Goal: Transaction & Acquisition: Purchase product/service

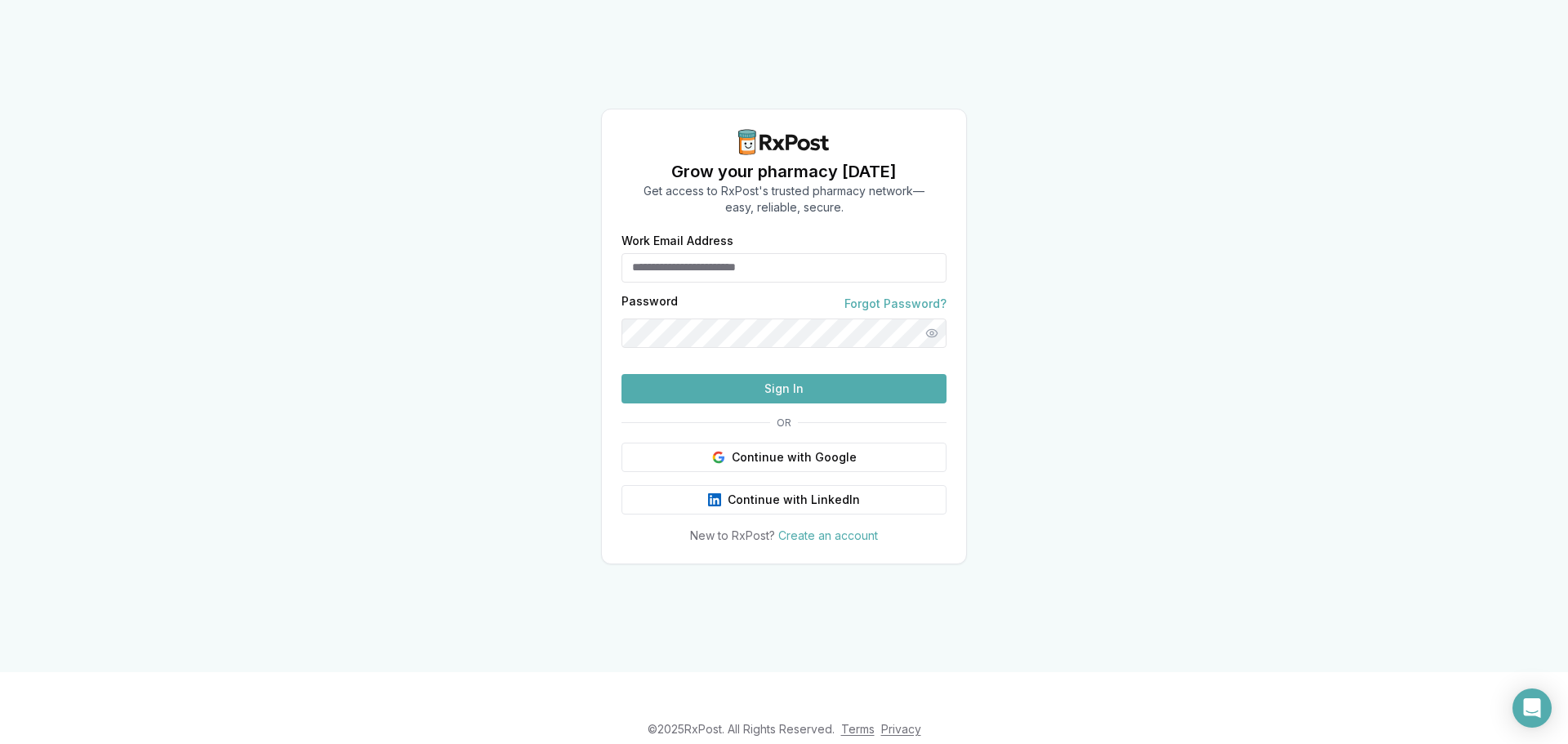
type input "**********"
click at [690, 403] on button "Sign In" at bounding box center [784, 388] width 325 height 29
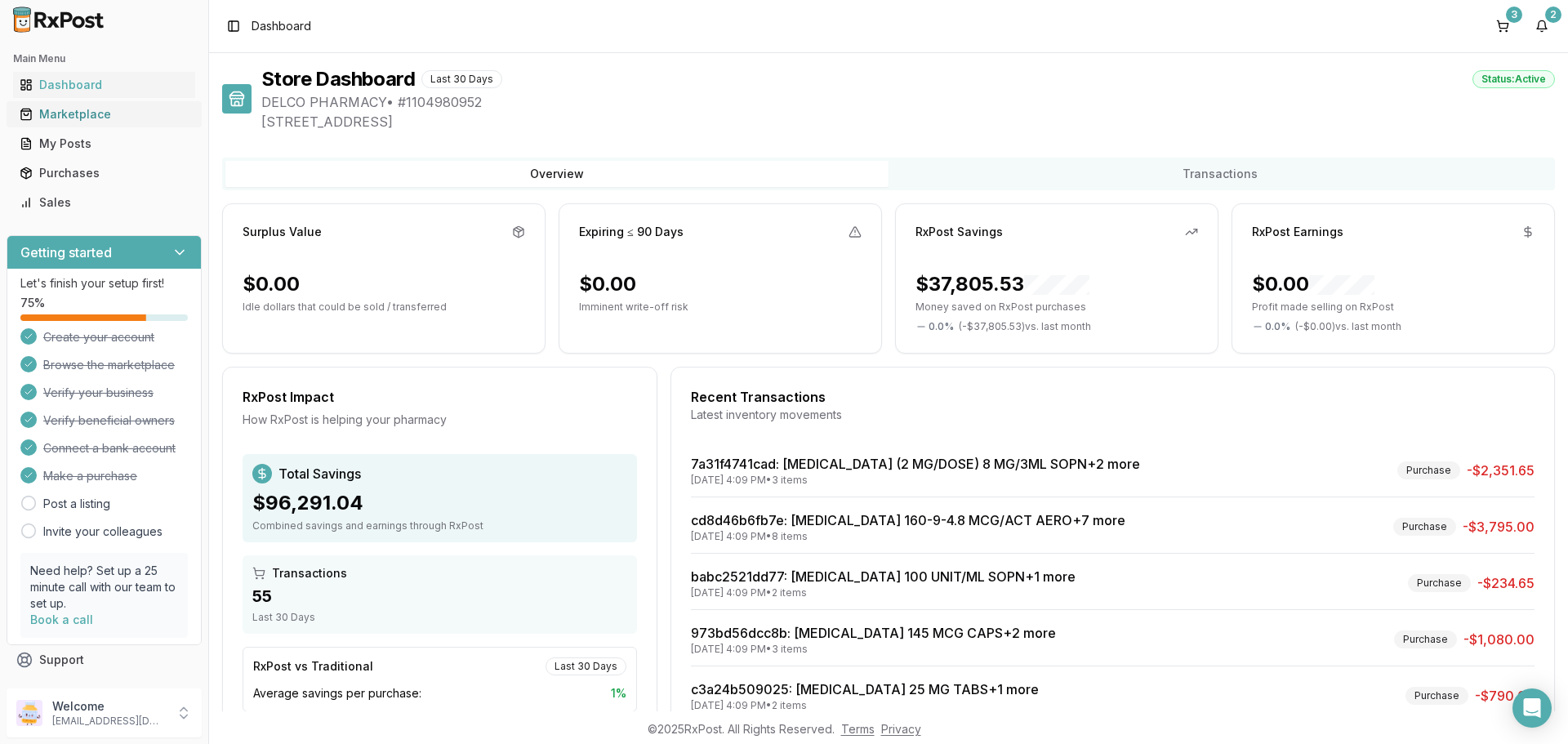
click at [78, 109] on div "Marketplace" at bounding box center [105, 114] width 169 height 17
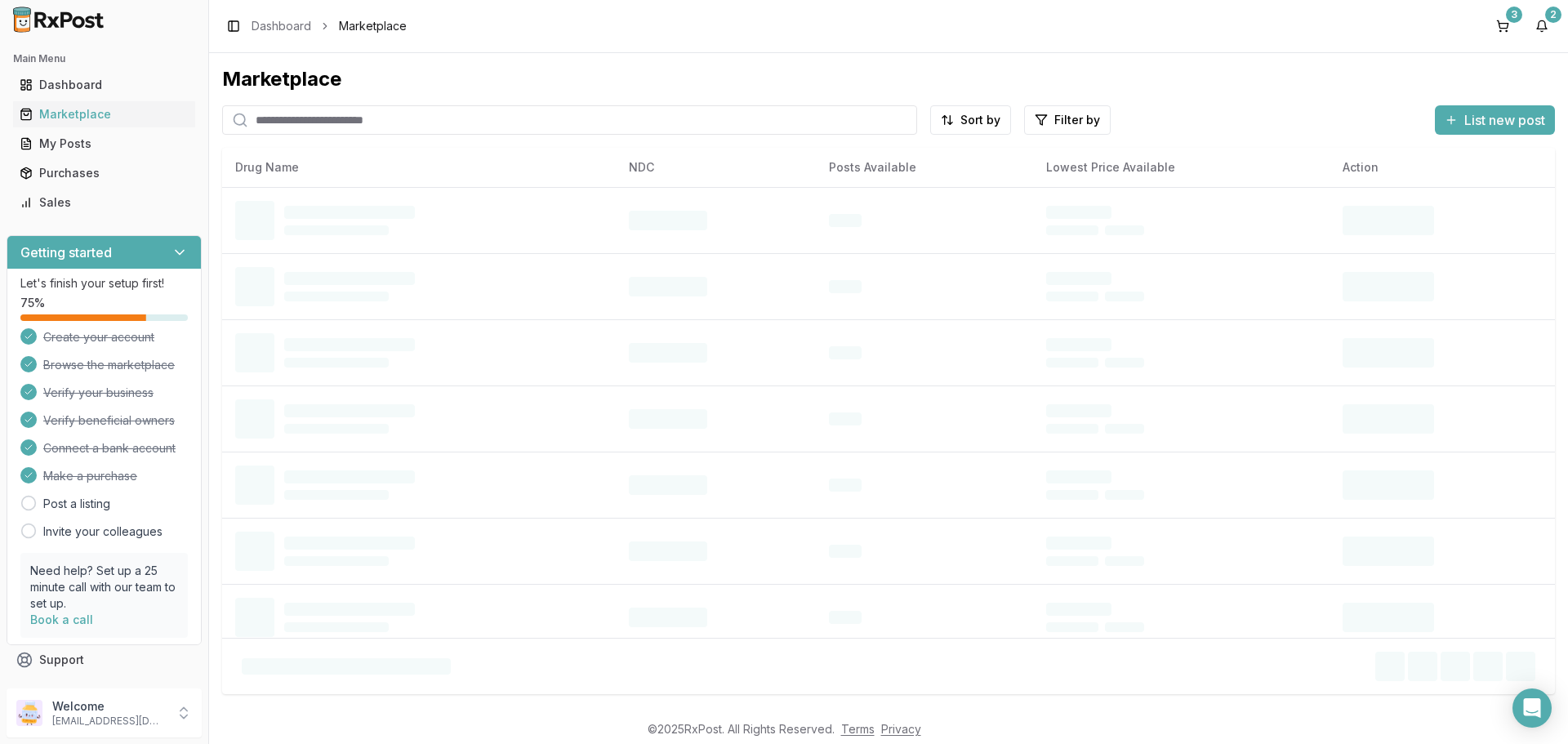
click at [280, 126] on input "search" at bounding box center [570, 119] width 695 height 29
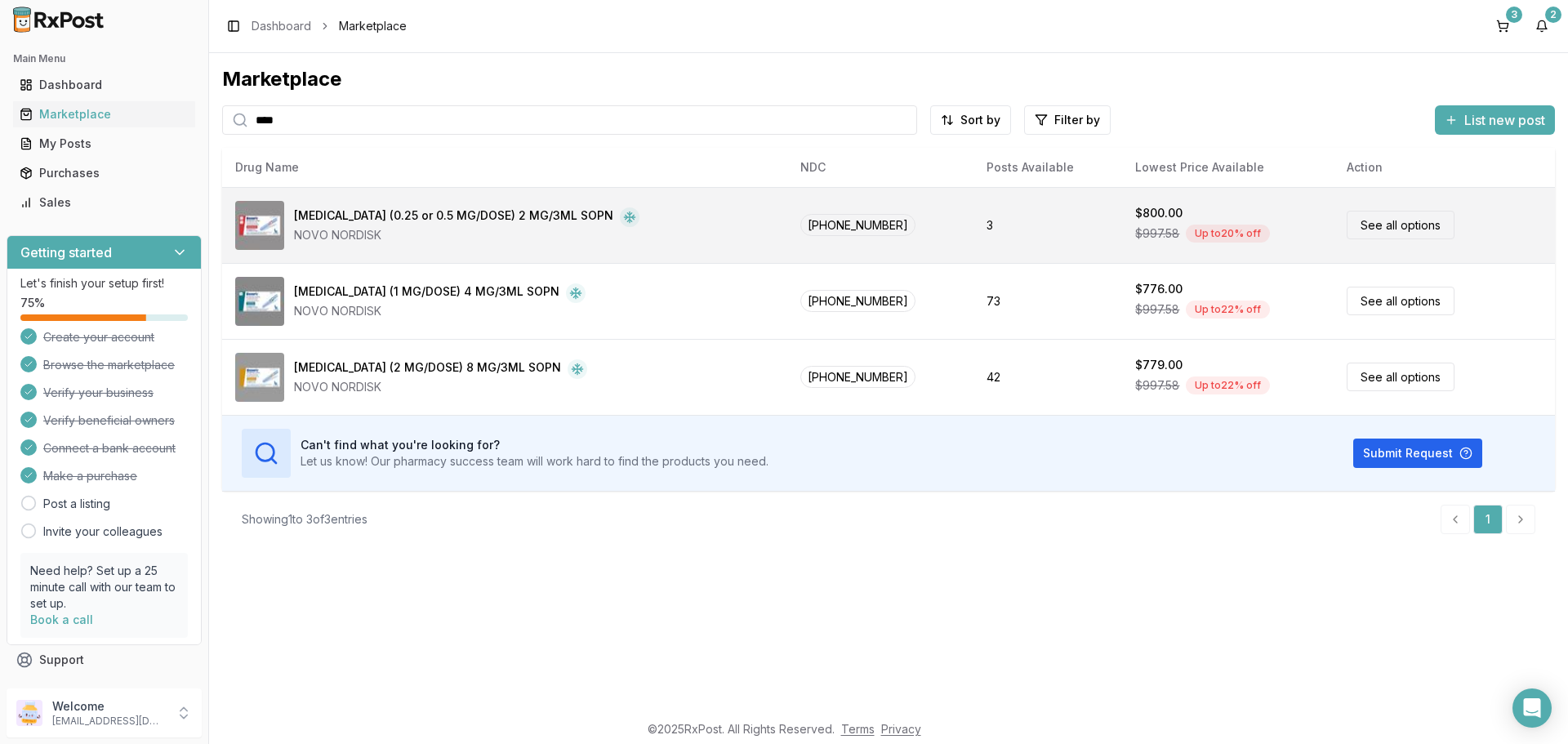
type input "****"
click at [1400, 221] on link "See all options" at bounding box center [1401, 225] width 108 height 28
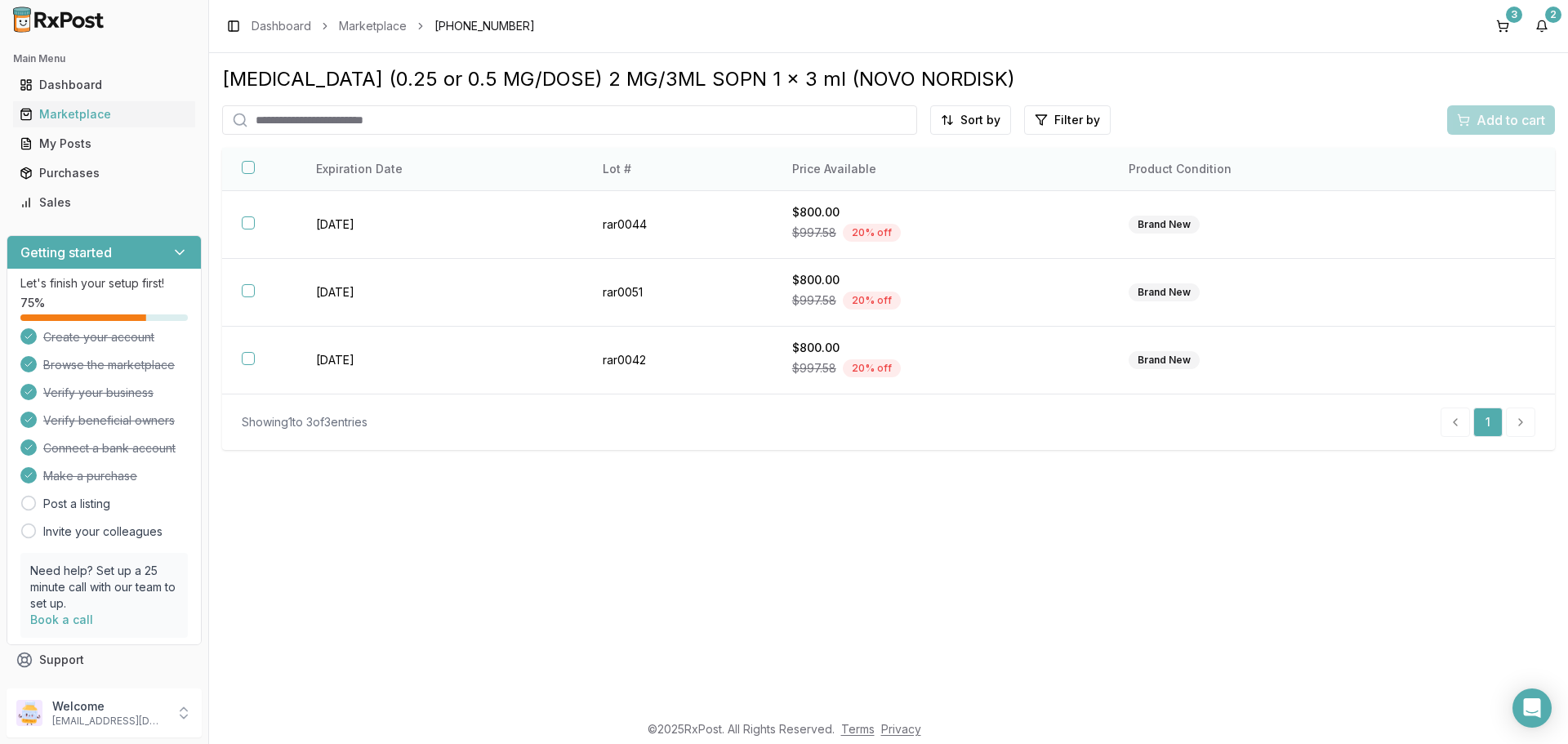
click at [250, 160] on th at bounding box center [260, 169] width 75 height 43
click at [249, 172] on button "button" at bounding box center [248, 168] width 13 height 13
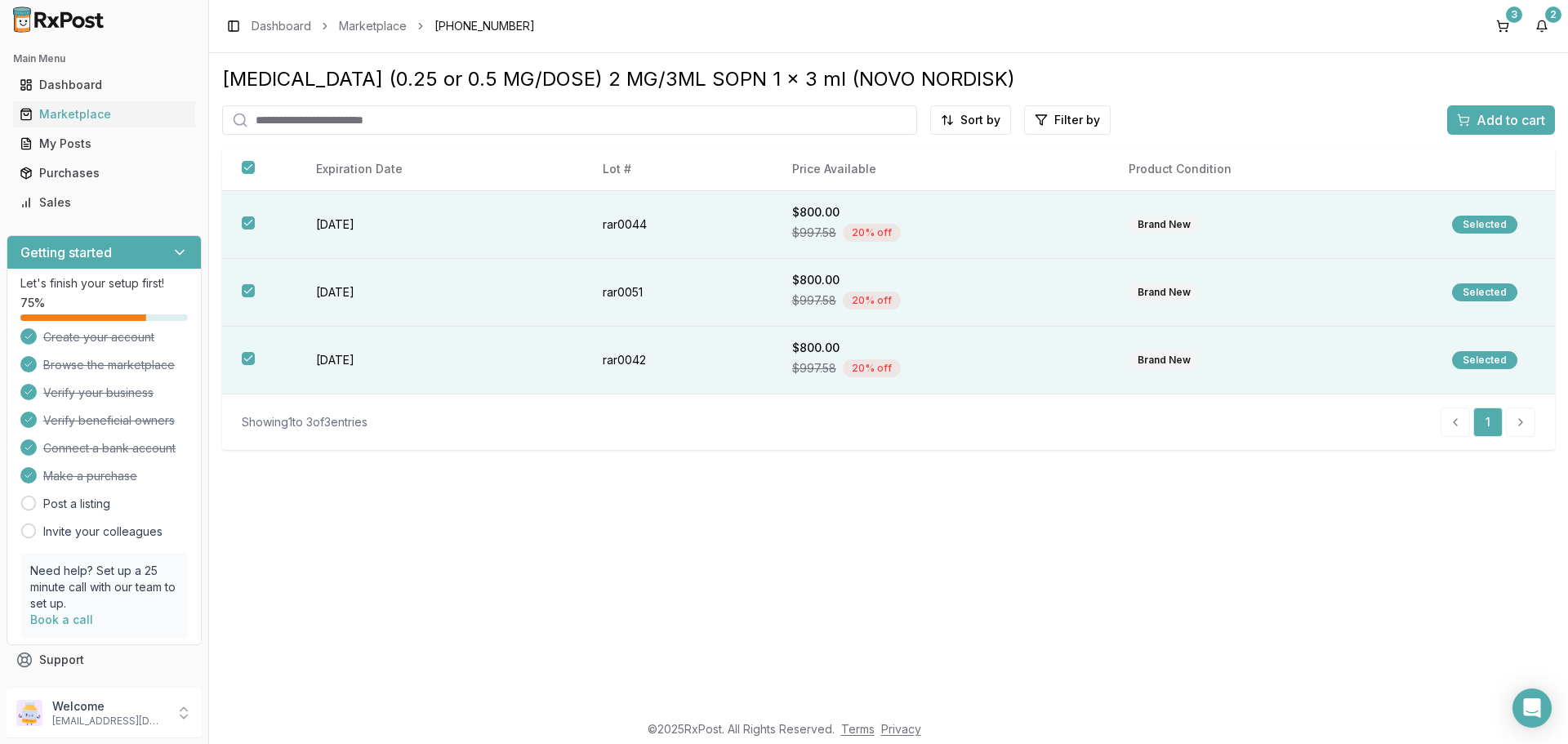
click at [1512, 124] on span "Add to cart" at bounding box center [1511, 120] width 69 height 20
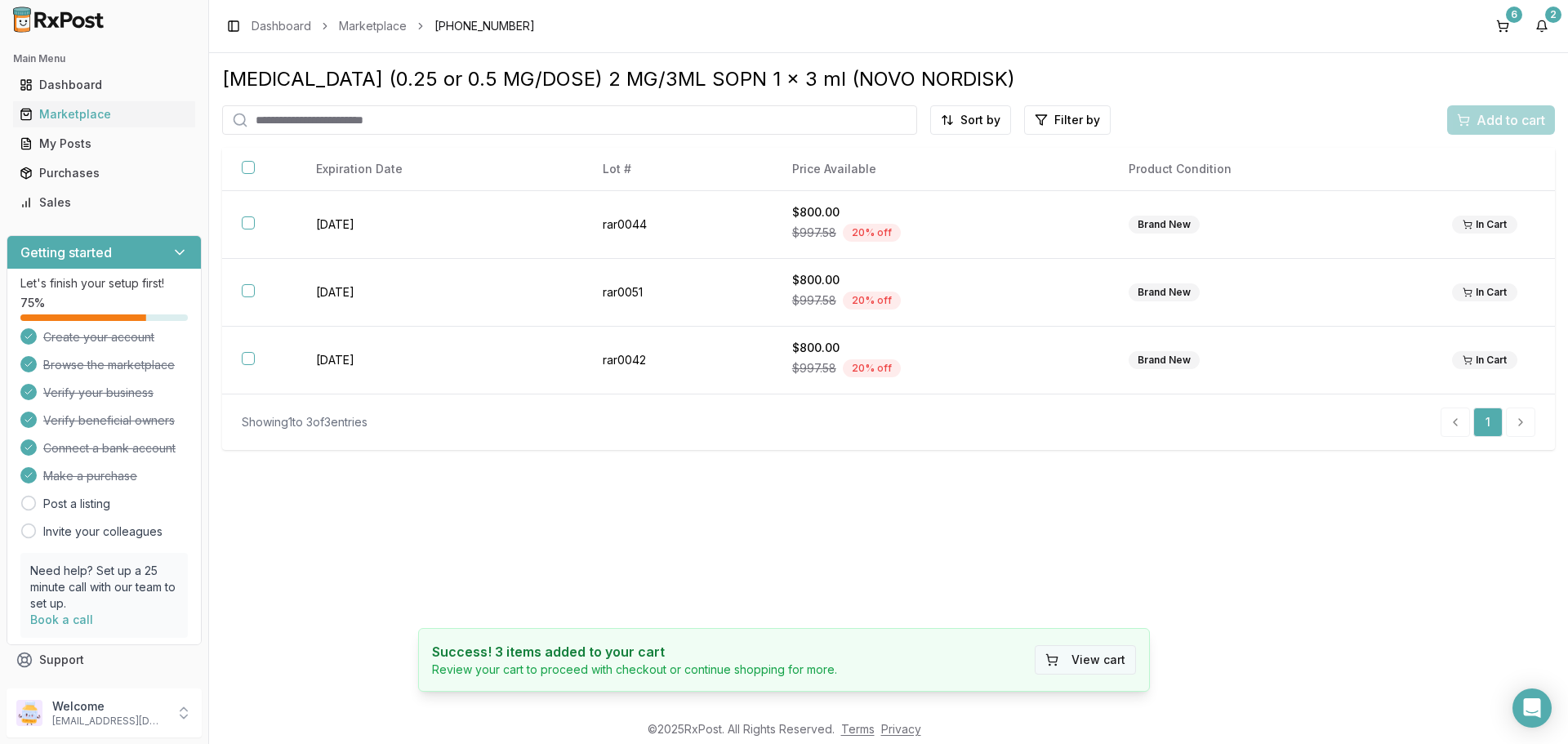
click at [1099, 664] on button "View cart" at bounding box center [1086, 659] width 101 height 29
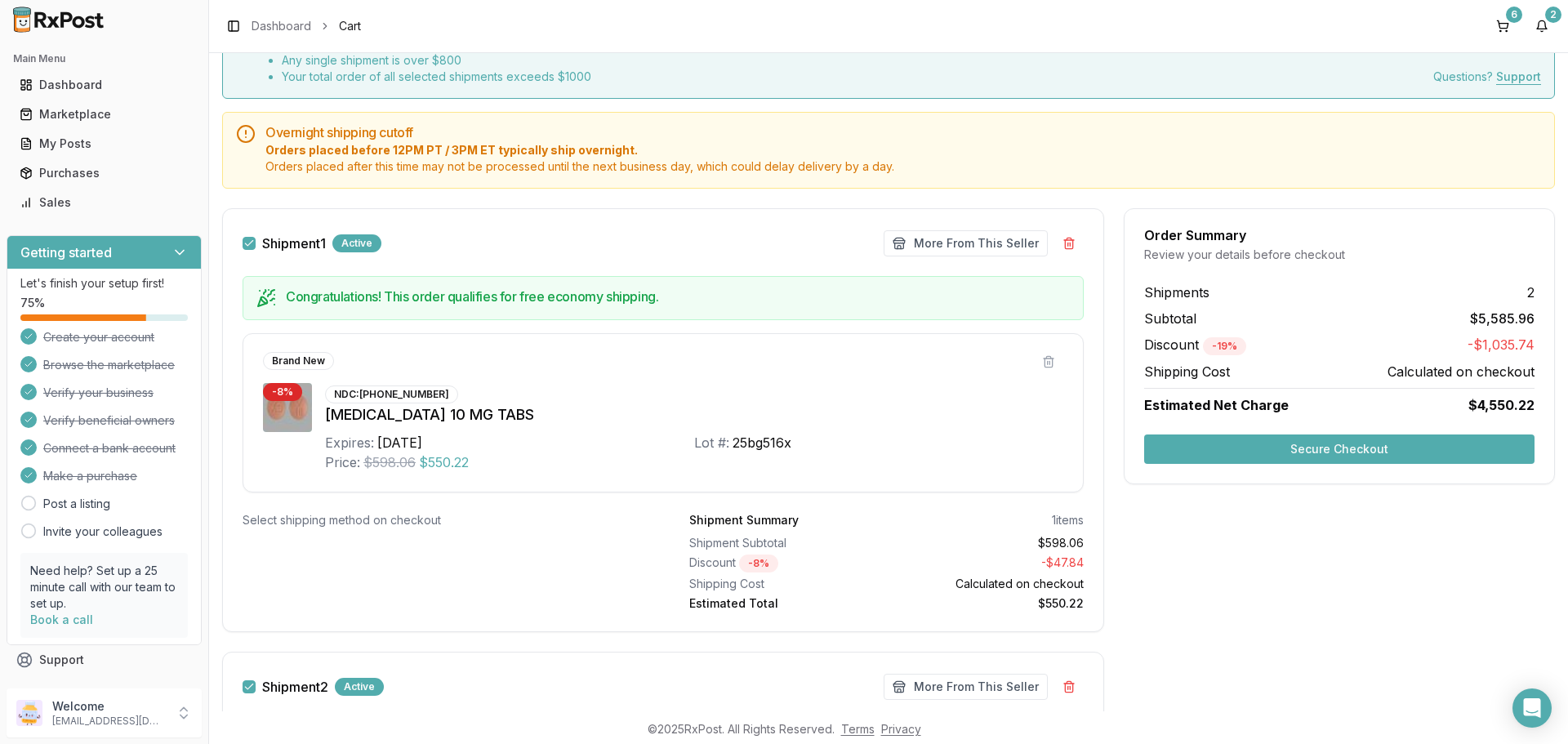
scroll to position [245, 0]
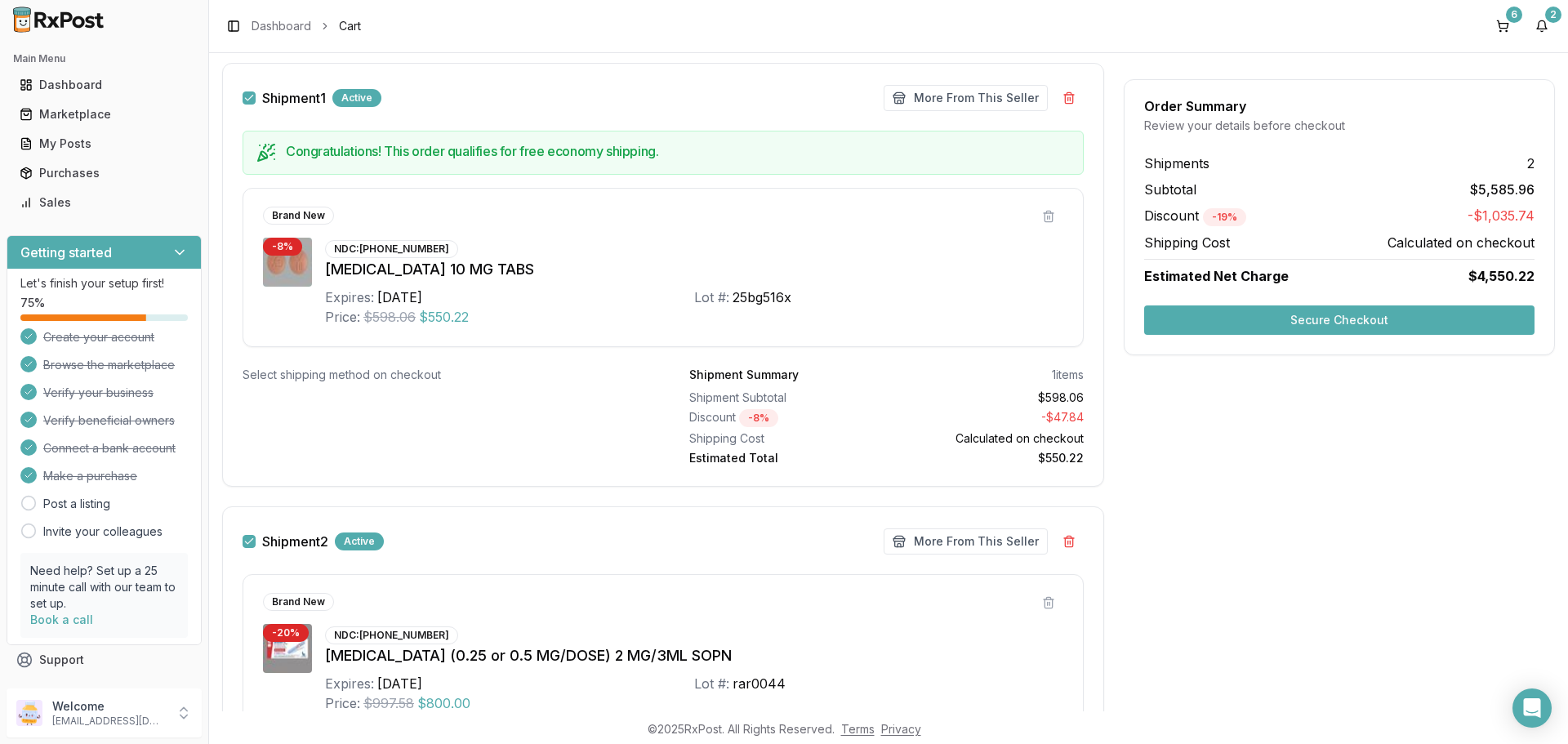
click at [252, 100] on button "Shipment 1" at bounding box center [249, 98] width 13 height 13
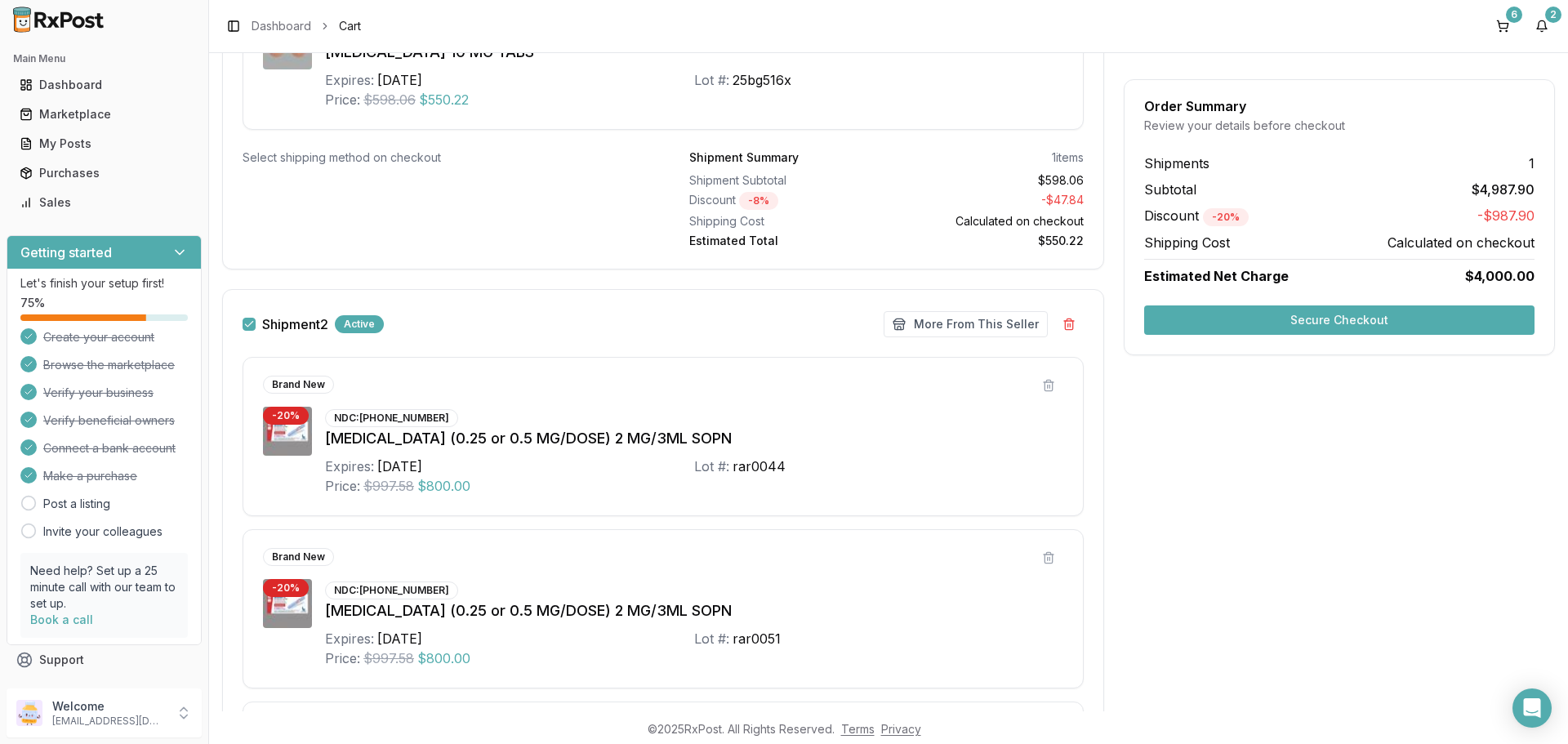
scroll to position [243, 0]
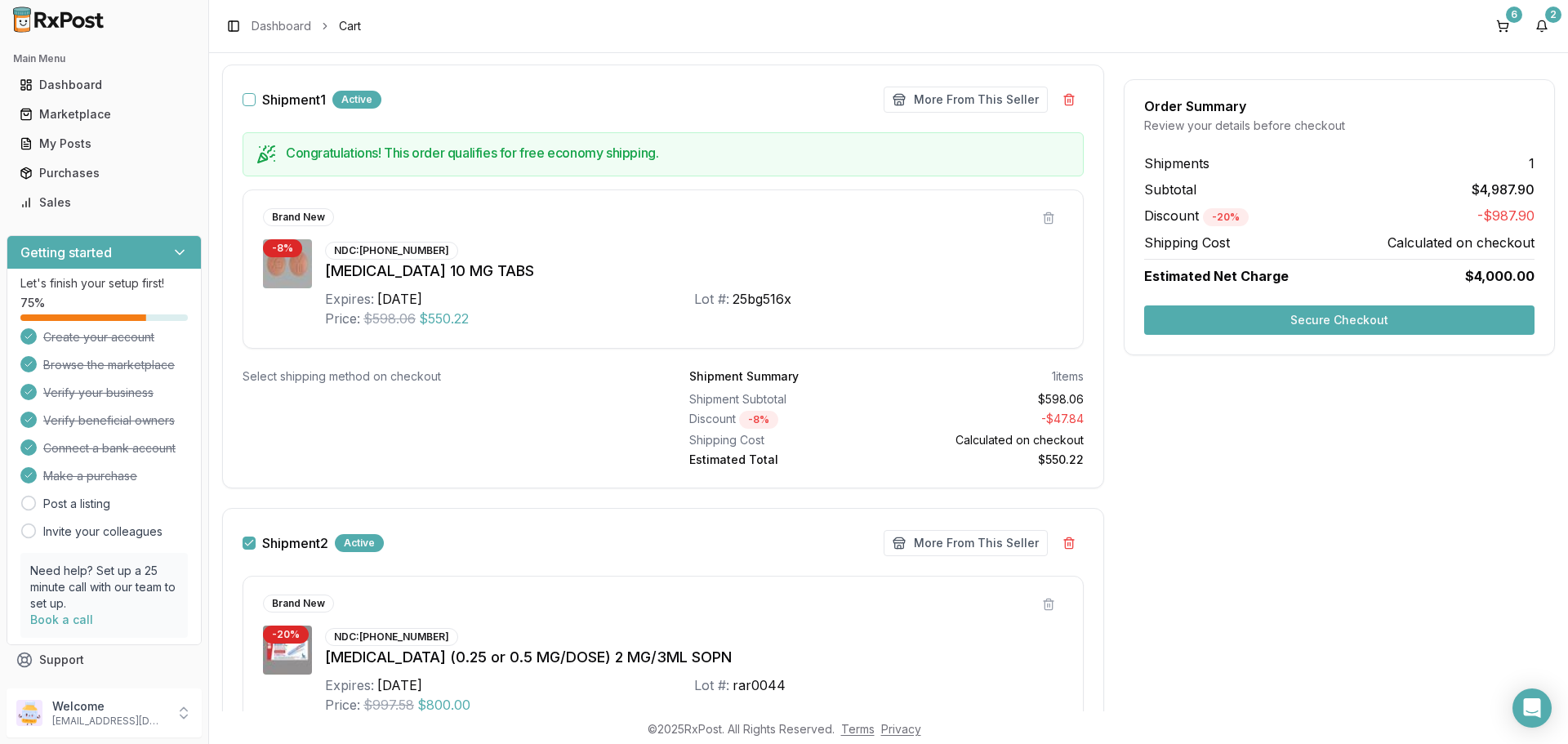
click at [1253, 323] on button "Secure Checkout" at bounding box center [1339, 319] width 391 height 29
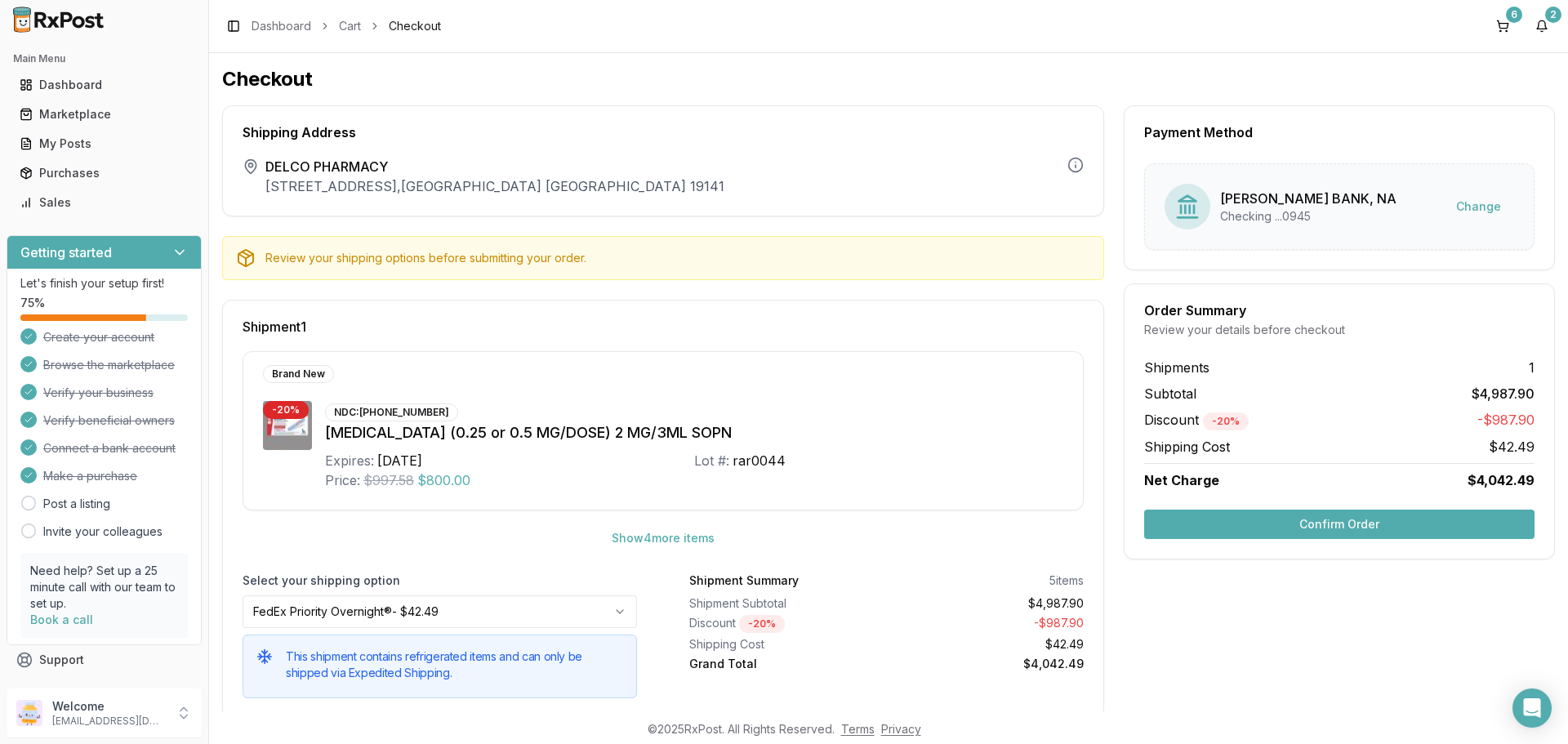
click at [1312, 520] on button "Confirm Order" at bounding box center [1339, 523] width 391 height 29
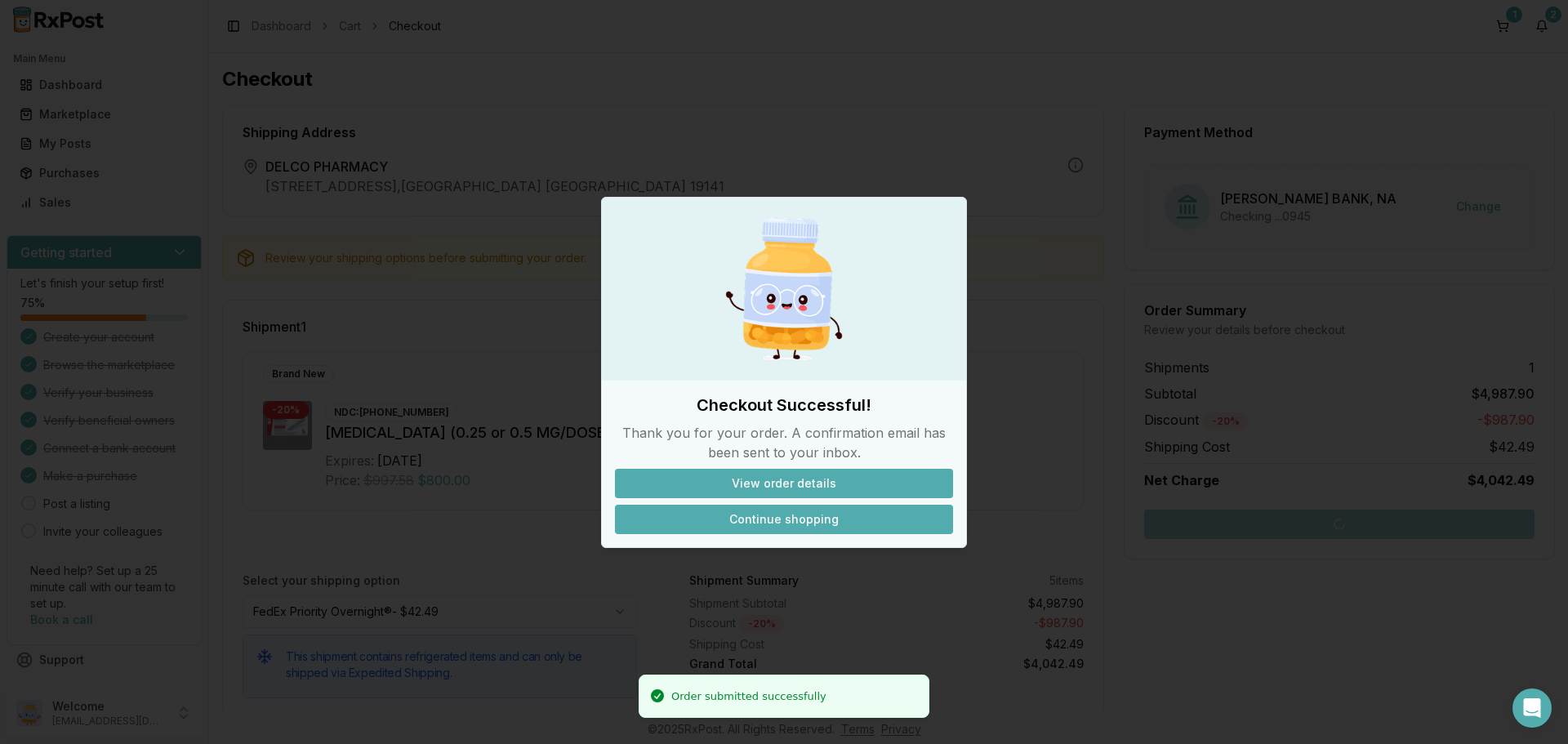
click at [780, 521] on button "Continue shopping" at bounding box center [784, 518] width 338 height 29
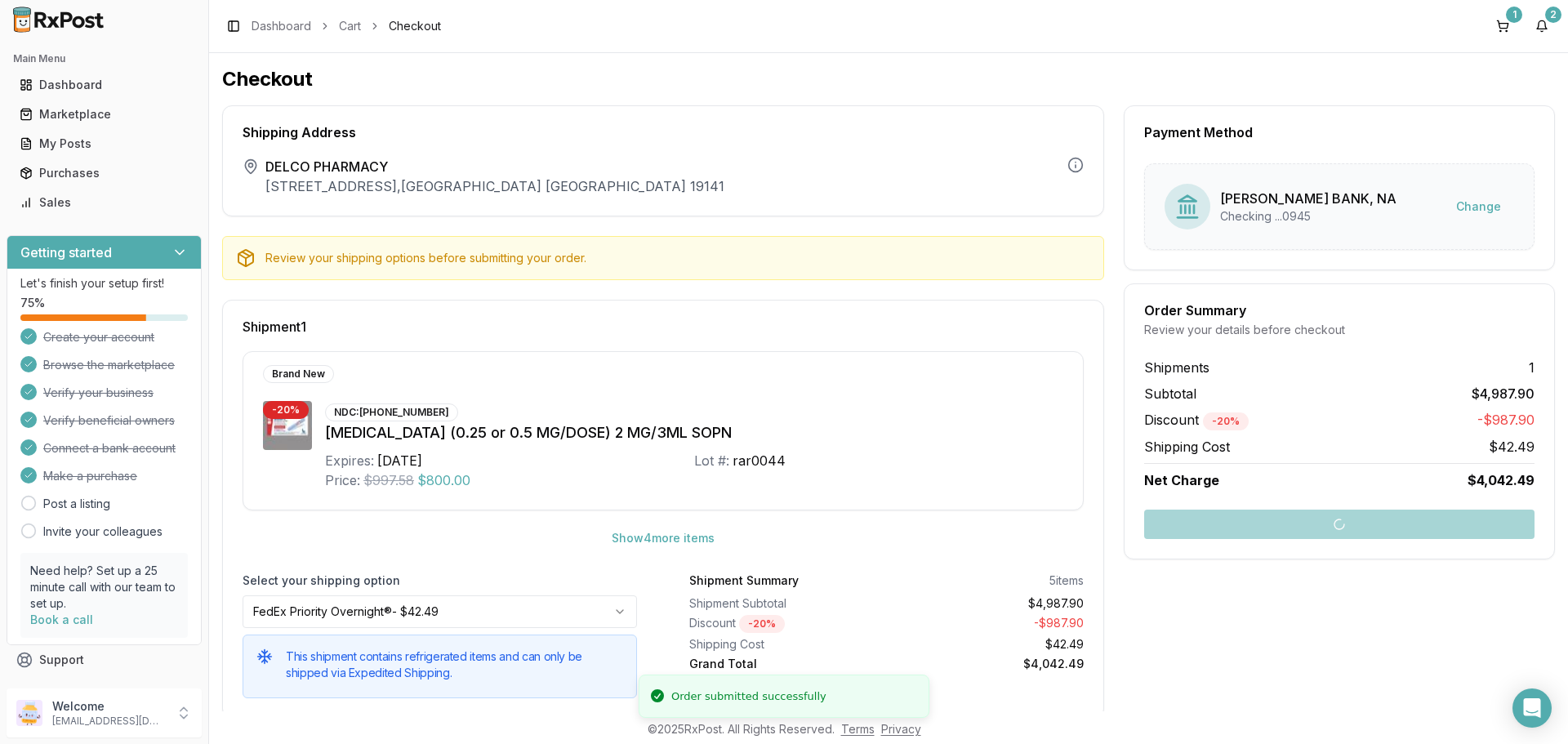
scroll to position [33, 0]
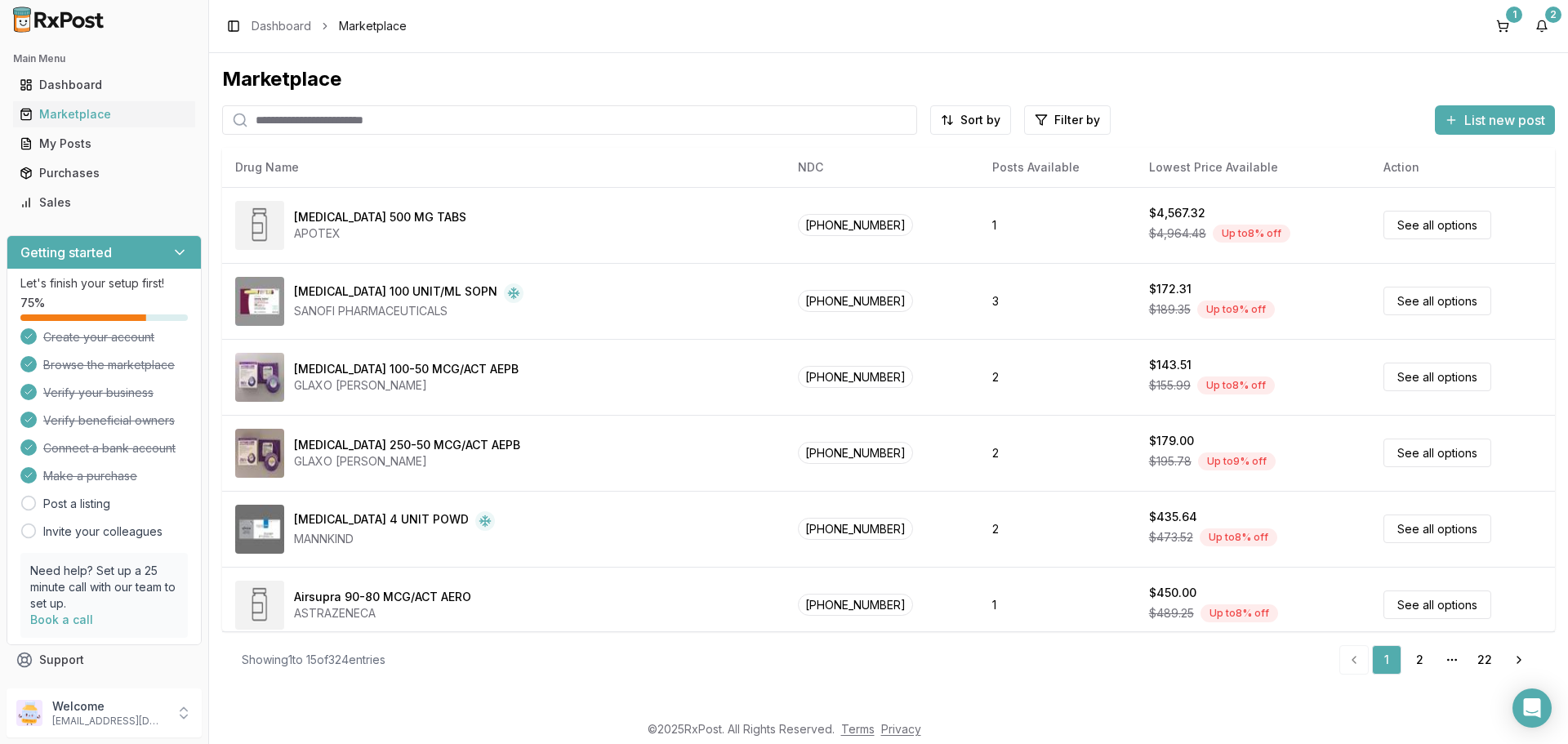
click at [307, 124] on input "search" at bounding box center [570, 119] width 695 height 29
type input "*********"
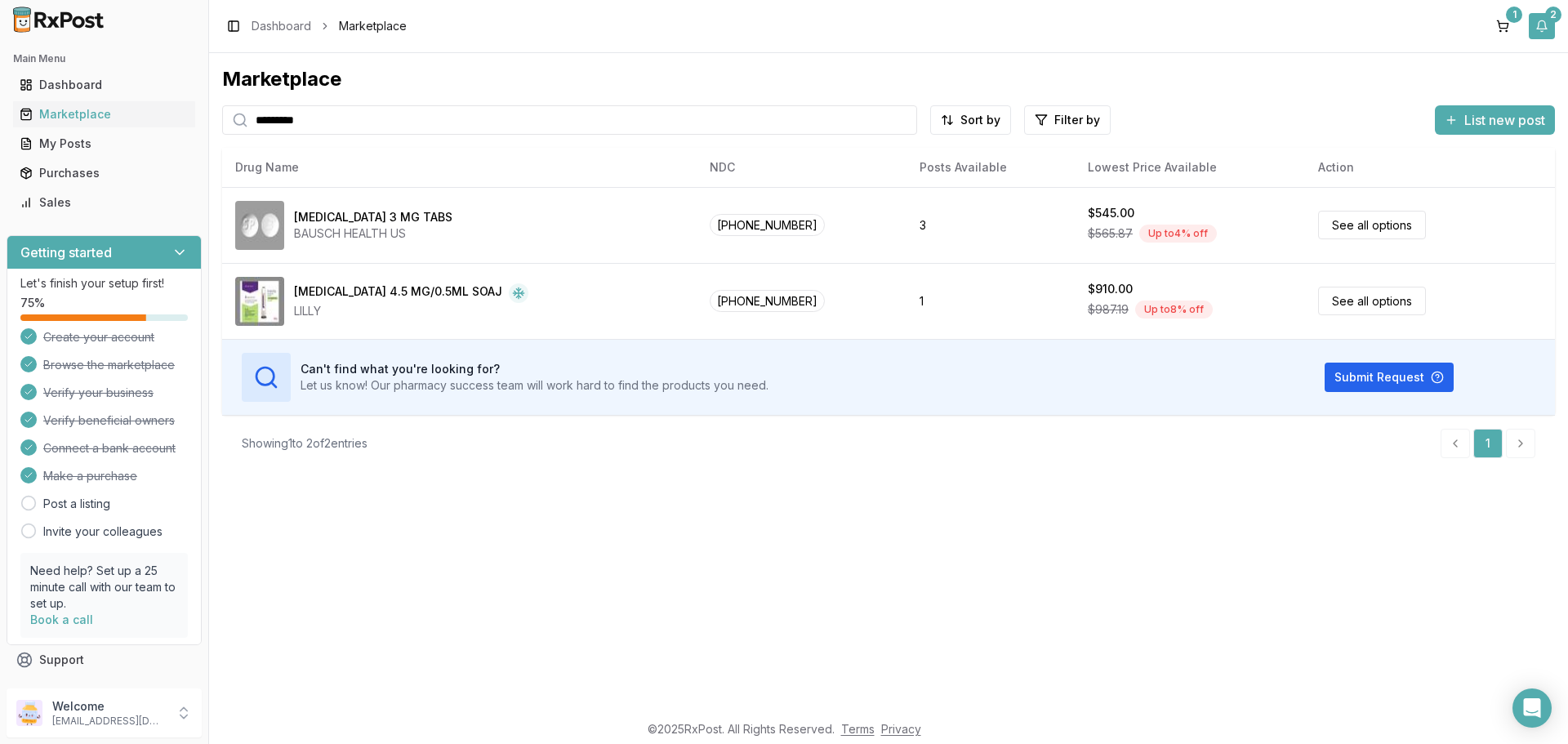
click at [1550, 27] on button "2" at bounding box center [1542, 27] width 27 height 27
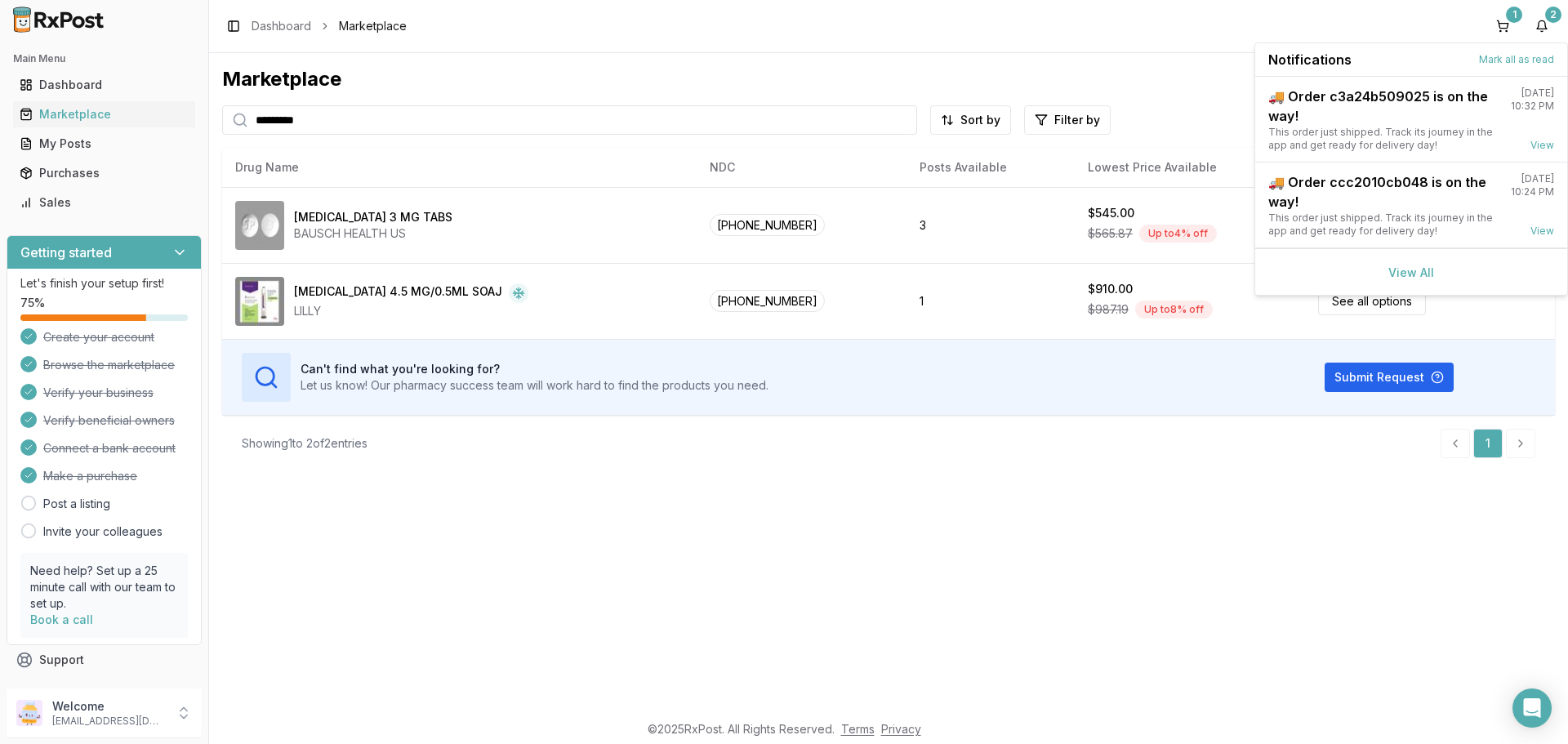
click at [1399, 271] on link "View All" at bounding box center [1411, 272] width 46 height 14
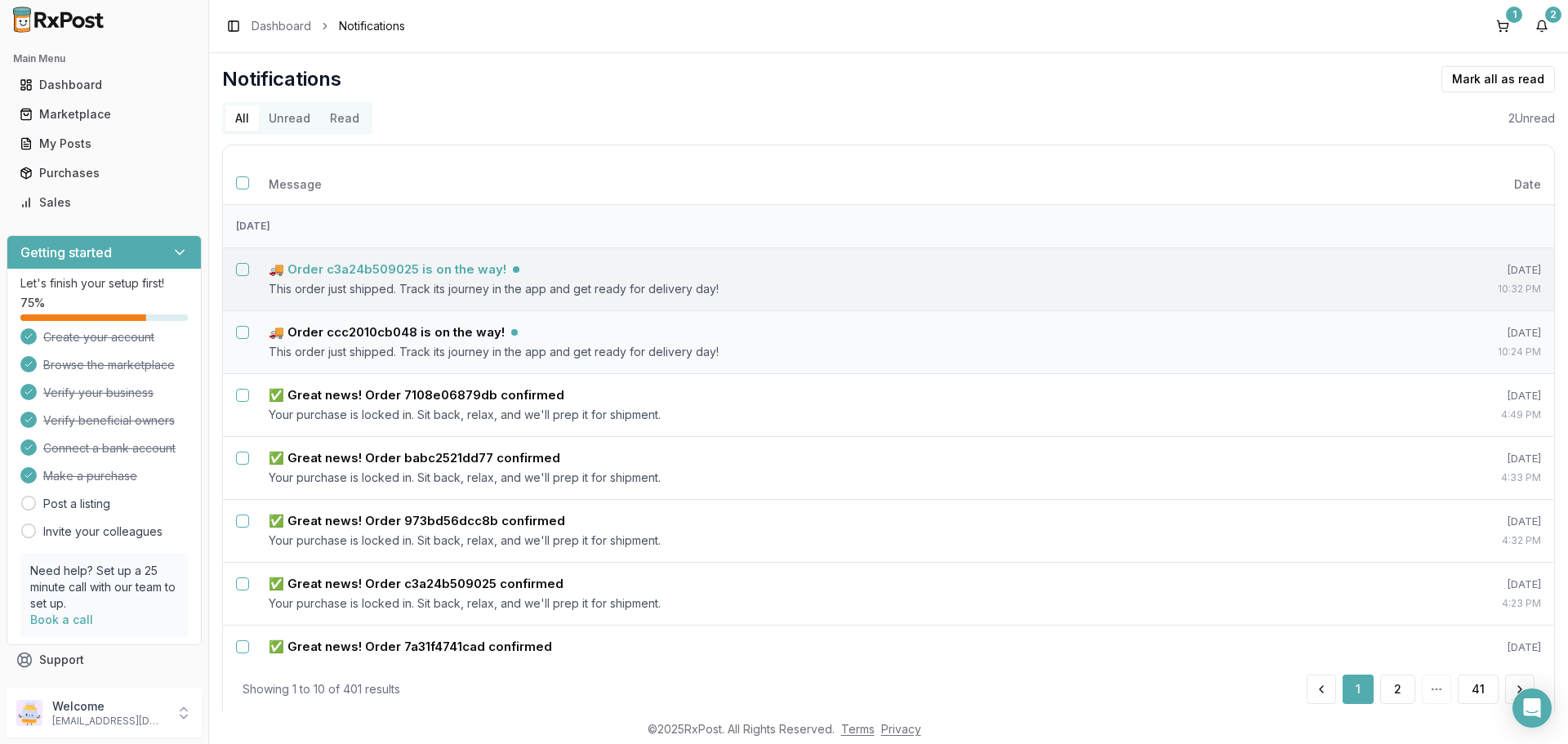
click at [385, 264] on h5 "🚚 Order c3a24b509025 is on the way!" at bounding box center [387, 270] width 238 height 17
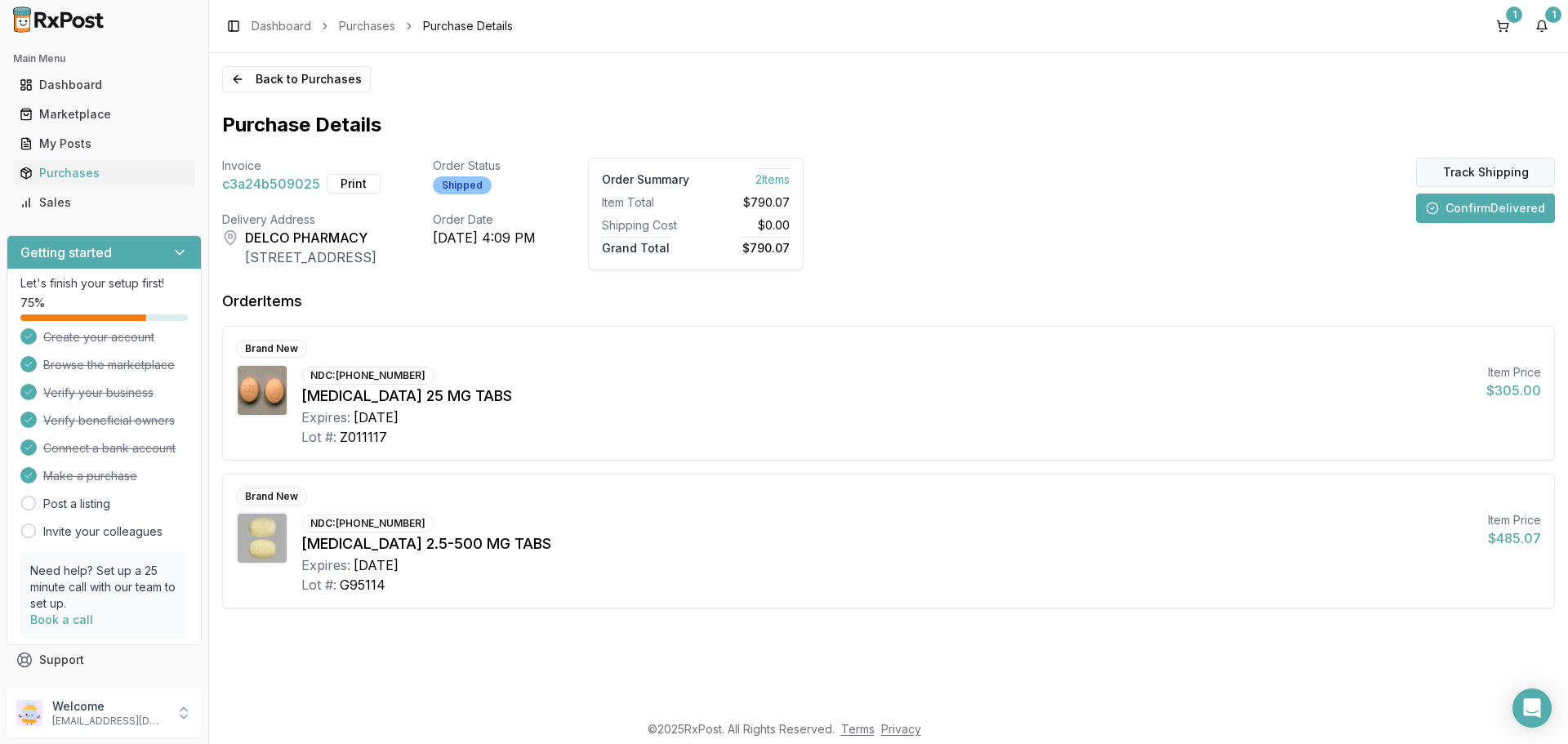
click at [1479, 172] on button "Track Shipping" at bounding box center [1485, 172] width 139 height 29
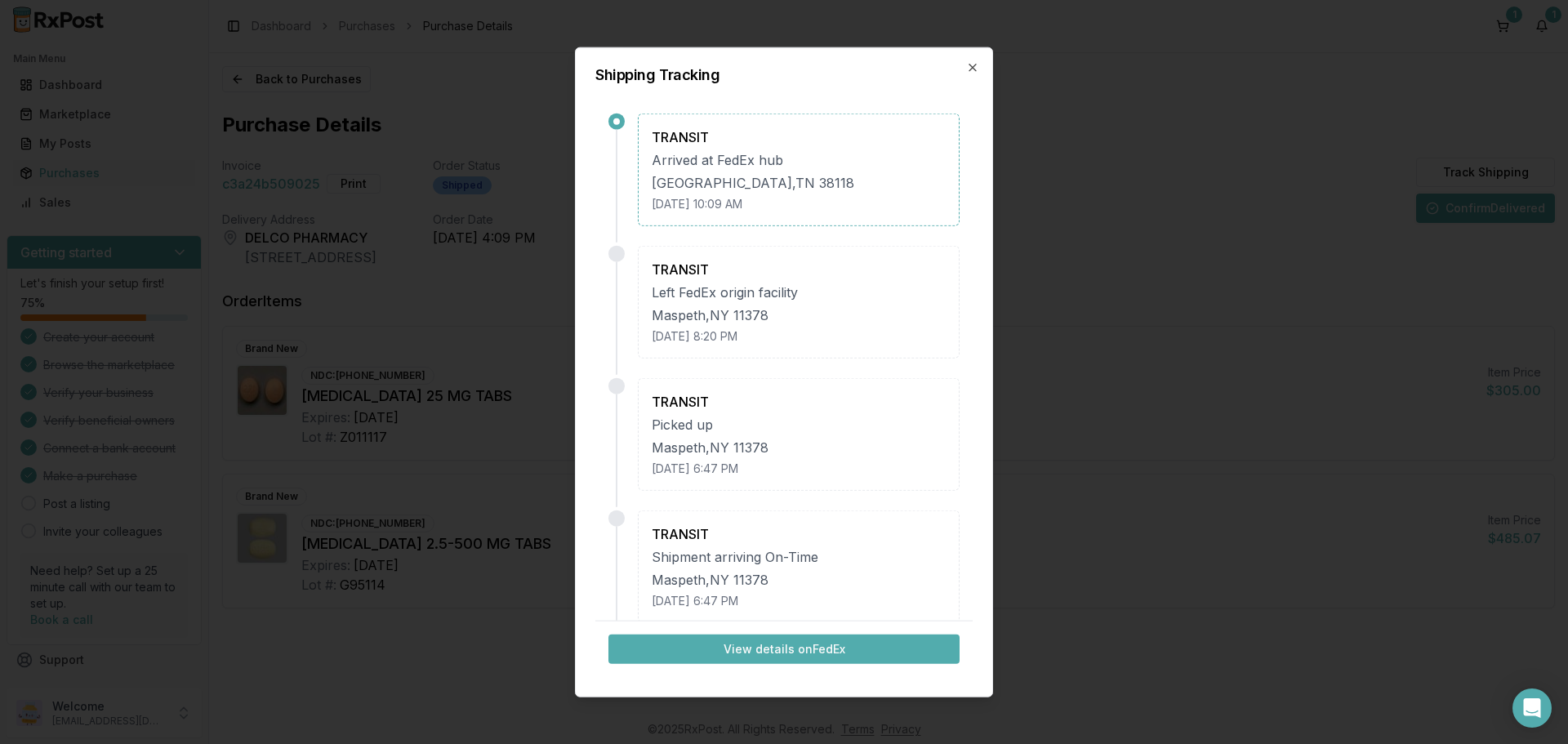
click at [779, 653] on button "View details on FedEx" at bounding box center [784, 649] width 351 height 29
click at [971, 67] on icon "button" at bounding box center [973, 67] width 13 height 13
